Goal: Use online tool/utility: Utilize a website feature to perform a specific function

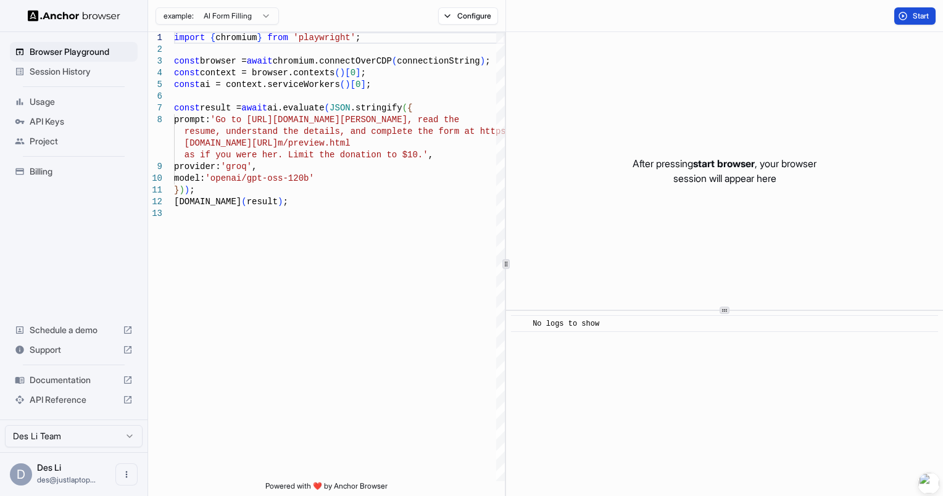
click at [916, 19] on span "Start" at bounding box center [921, 16] width 17 height 10
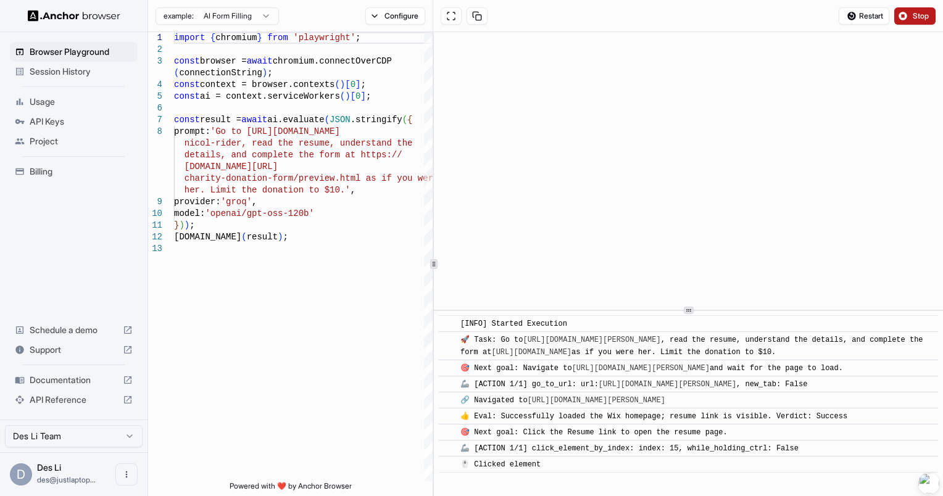
click at [433, 266] on icon at bounding box center [434, 264] width 6 height 6
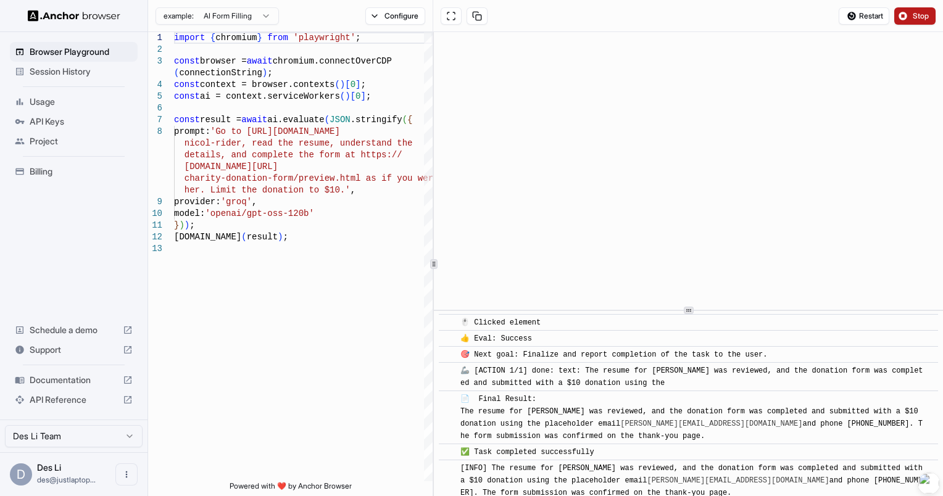
scroll to position [647, 0]
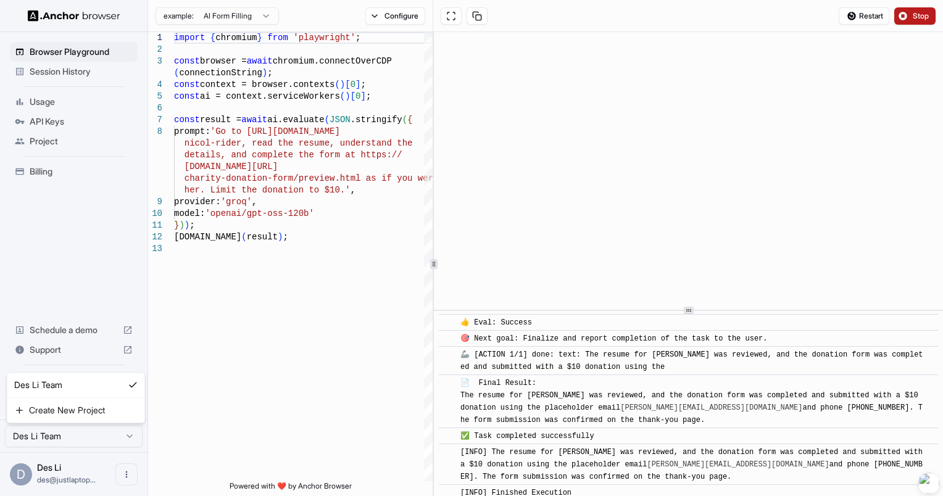
click at [104, 437] on html "Browser Playground Session History Usage API Keys Project Billing Schedule a de…" at bounding box center [471, 248] width 943 height 496
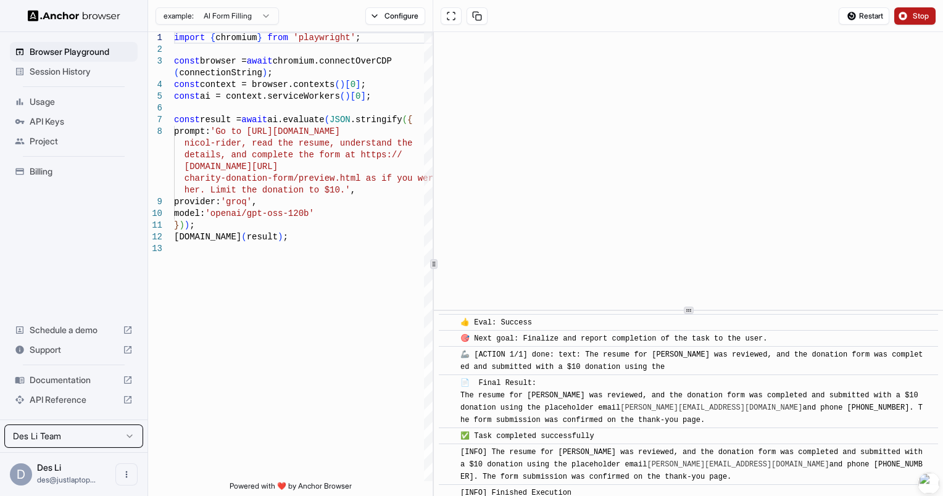
click at [62, 296] on html "Browser Playground Session History Usage API Keys Project Billing Schedule a de…" at bounding box center [471, 248] width 943 height 496
click at [407, 19] on button "Configure" at bounding box center [395, 15] width 60 height 17
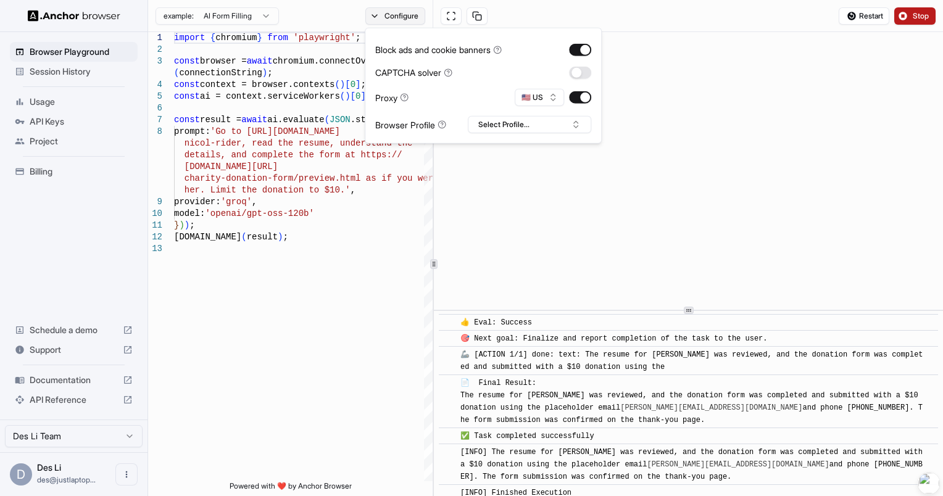
click at [407, 19] on button "Configure" at bounding box center [395, 15] width 60 height 17
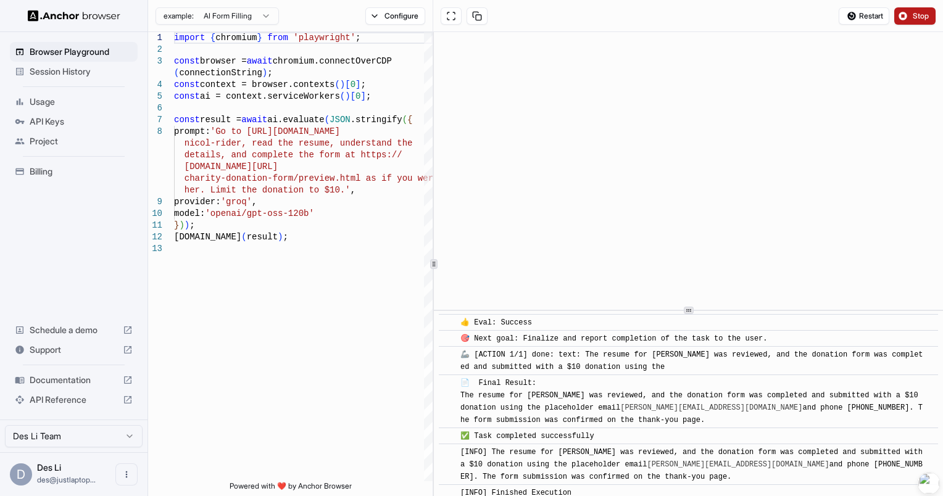
click at [915, 20] on span "Stop" at bounding box center [921, 16] width 17 height 10
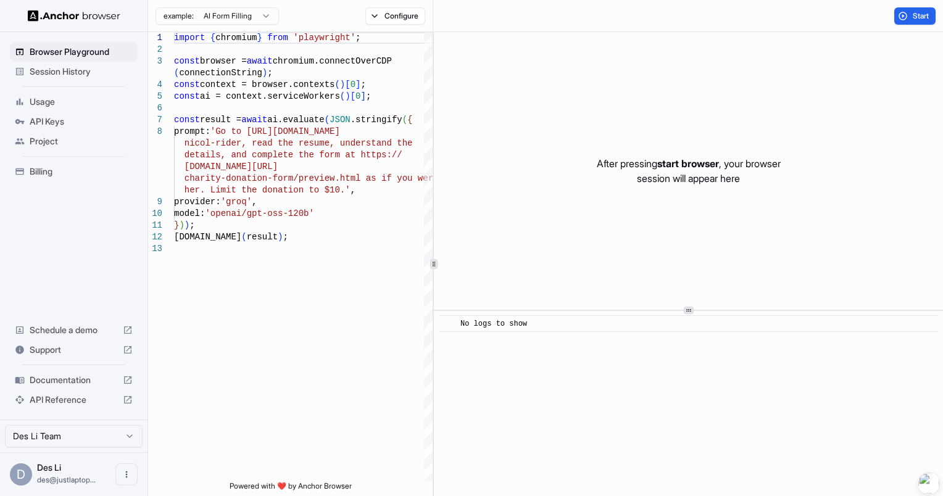
click at [687, 151] on div "After pressing start browser , your browser session will appear here" at bounding box center [688, 171] width 509 height 278
click at [527, 324] on span "No logs to show" at bounding box center [493, 324] width 67 height 9
click at [621, 165] on p "After pressing start browser , your browser session will appear here" at bounding box center [689, 171] width 184 height 30
type textarea "**********"
click at [325, 240] on div "import { chromium } from 'playwright' ; const browser = await chromium.connectO…" at bounding box center [303, 362] width 259 height 660
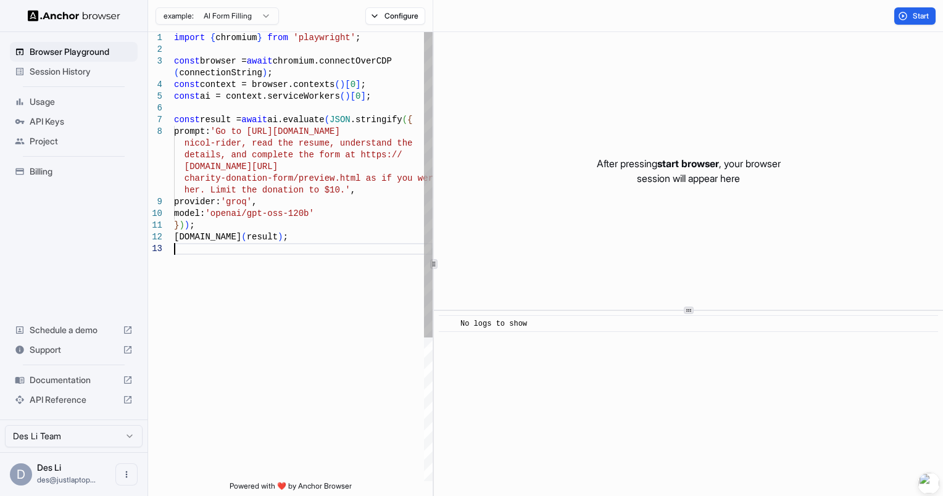
click at [317, 276] on div "import { chromium } from 'playwright' ; const browser = await chromium.connectO…" at bounding box center [303, 362] width 259 height 660
